Goal: Transaction & Acquisition: Obtain resource

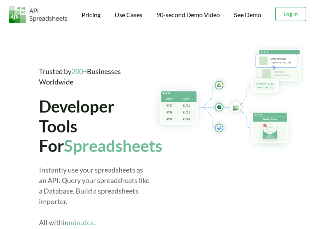
click at [299, 18] on button "Log In" at bounding box center [290, 14] width 31 height 14
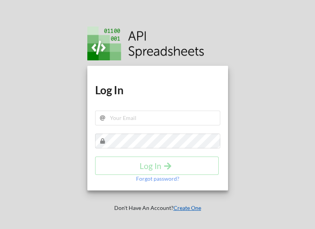
click at [192, 207] on link "Create One" at bounding box center [187, 208] width 28 height 7
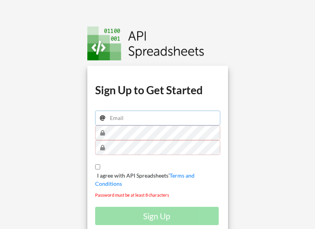
click at [145, 119] on input "email" at bounding box center [157, 118] width 125 height 15
type input "elspethneellewis@gmail.com"
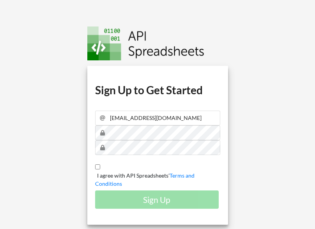
click at [96, 166] on input "I agree with API Spreadsheets' Terms and Conditions" at bounding box center [97, 166] width 5 height 5
checkbox input "true"
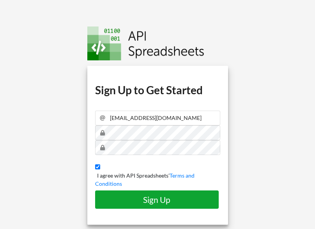
click at [120, 197] on h4 "Sign Up" at bounding box center [157, 200] width 108 height 10
checkbox input "false"
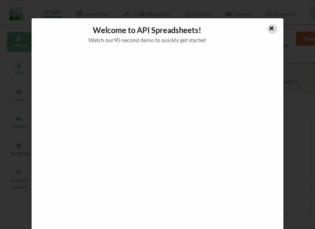
click at [269, 26] on icon at bounding box center [271, 27] width 7 height 5
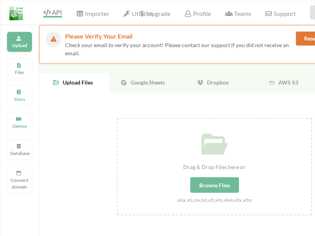
click at [15, 46] on p "Upload" at bounding box center [19, 45] width 19 height 7
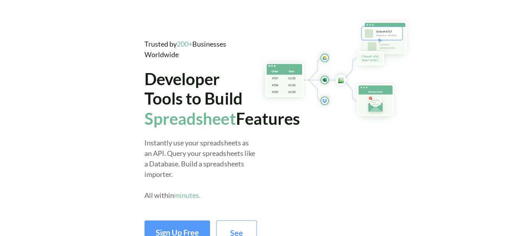
scroll to position [25, 0]
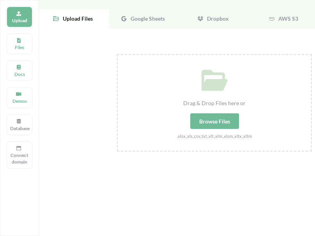
click at [14, 17] on p "Upload" at bounding box center [19, 20] width 19 height 7
click at [150, 25] on div "Google Sheets" at bounding box center [144, 18] width 70 height 19
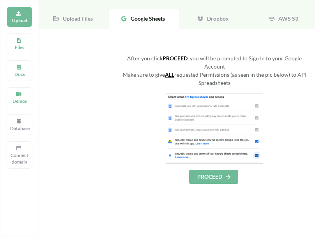
click at [210, 173] on button "PROCEED" at bounding box center [213, 177] width 49 height 14
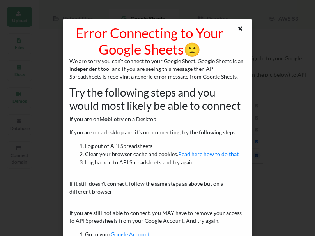
click at [242, 24] on div "Error Connecting to Your Google Sheets 🙁 We are sorry you can't connect to your…" at bounding box center [157, 185] width 189 height 333
click at [237, 28] on icon at bounding box center [240, 27] width 7 height 5
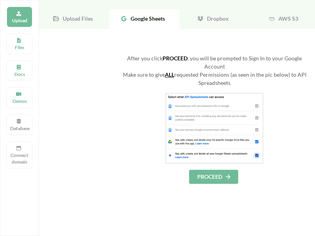
click at [69, 23] on div "Upload Files" at bounding box center [74, 18] width 70 height 19
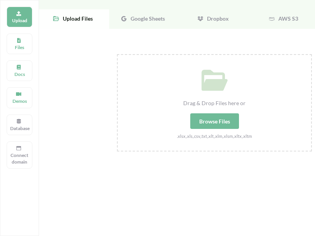
click at [200, 110] on div "Drag & Drop Files here or Browse Files .xlsx,.xls,.csv,.txt,.xlt,.xlm,.xlsm,.xl…" at bounding box center [214, 97] width 193 height 85
click at [117, 54] on input "Drag & Drop Files here or Browse Files .xlsx,.xls,.csv,.txt,.xlt,.xlm,.xlsm,.xl…" at bounding box center [117, 54] width 0 height 0
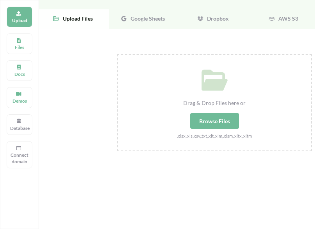
click at [220, 117] on div "Browse Files" at bounding box center [214, 121] width 49 height 16
click at [117, 54] on input "Drag & Drop Files here or Browse Files .xlsx,.xls,.csv,.txt,.xlt,.xlm,.xlsm,.xl…" at bounding box center [117, 54] width 0 height 0
type input "C:\fakepath\mfp.xlsx"
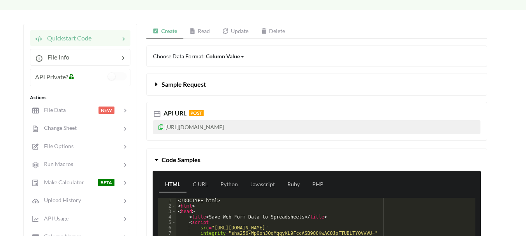
scroll to position [61, 0]
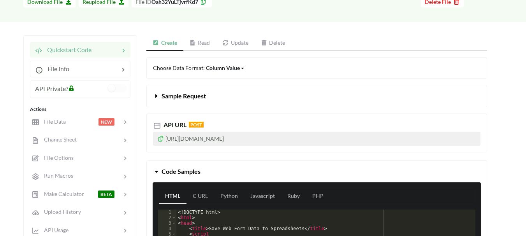
click at [274, 139] on p "[URL][DOMAIN_NAME]" at bounding box center [317, 139] width 328 height 14
click at [160, 138] on icon at bounding box center [161, 137] width 7 height 5
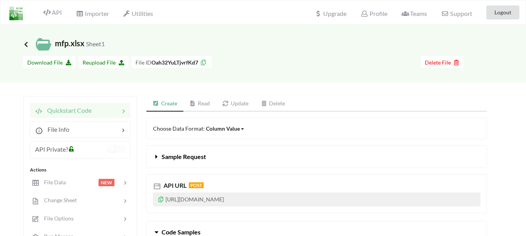
click at [27, 42] on icon at bounding box center [26, 44] width 7 height 6
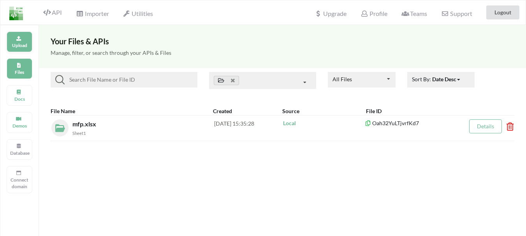
click at [14, 49] on div "Upload" at bounding box center [20, 42] width 26 height 21
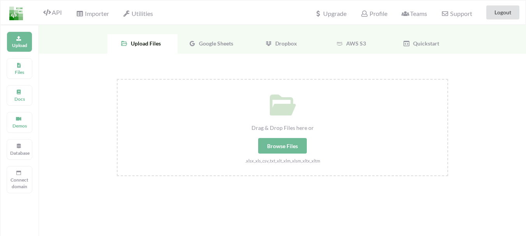
click at [281, 139] on div "Browse Files" at bounding box center [282, 146] width 49 height 16
click at [117, 79] on input "Drag & Drop Files here or Browse Files .xlsx,.xls,.csv,.txt,.xlt,.xlm,.xlsm,.xl…" at bounding box center [117, 79] width 0 height 0
click at [28, 69] on p "Files" at bounding box center [19, 72] width 19 height 7
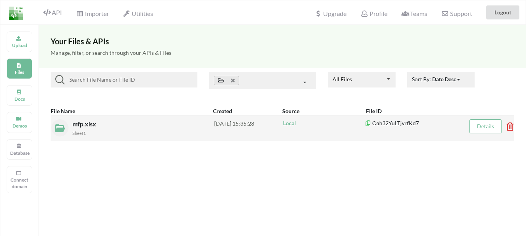
click at [136, 129] on div "Sheet1" at bounding box center [143, 133] width 142 height 8
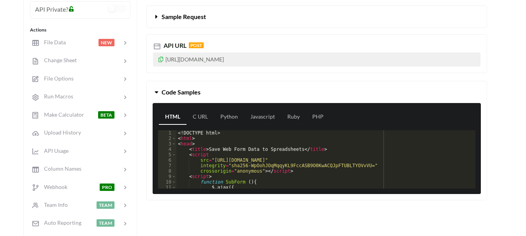
scroll to position [203, 0]
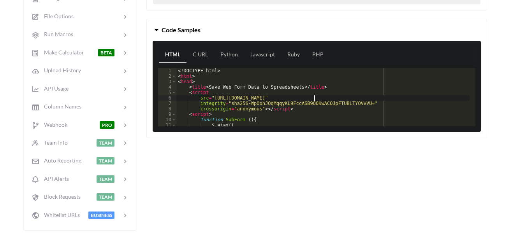
click at [328, 97] on div "<! DOCTYPE html > < html > < head > < title > Save Web Form Data to Spreadsheet…" at bounding box center [322, 102] width 293 height 69
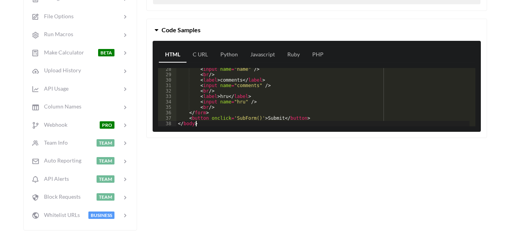
scroll to position [154, 0]
